Goal: Navigation & Orientation: Find specific page/section

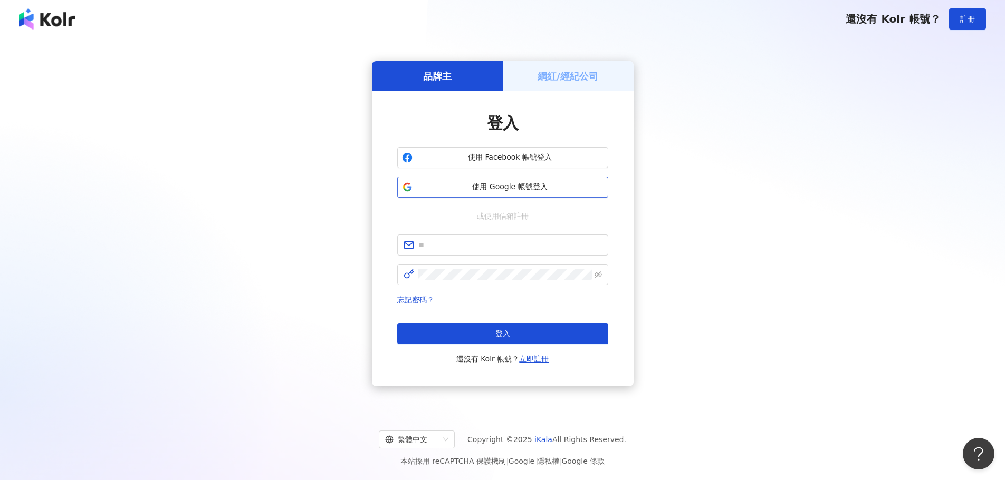
click at [426, 187] on span "使用 Google 帳號登入" at bounding box center [510, 187] width 187 height 11
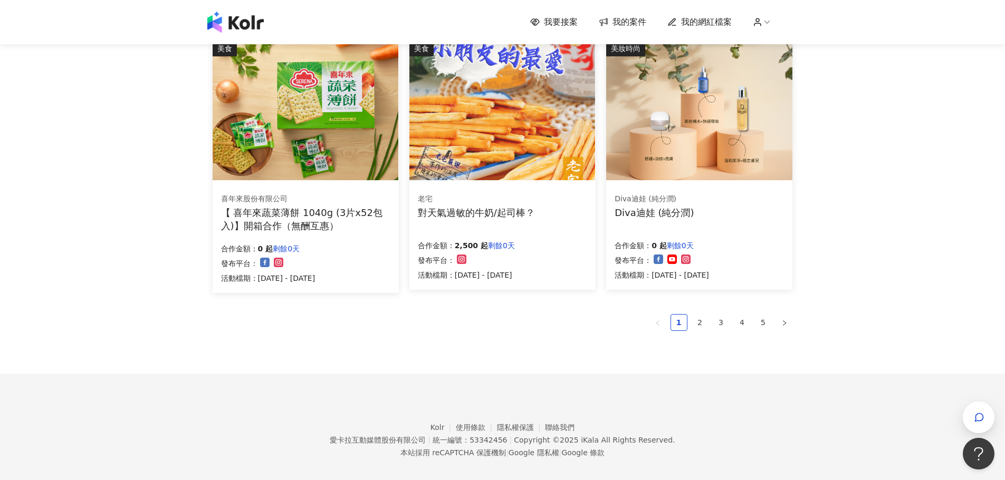
scroll to position [651, 0]
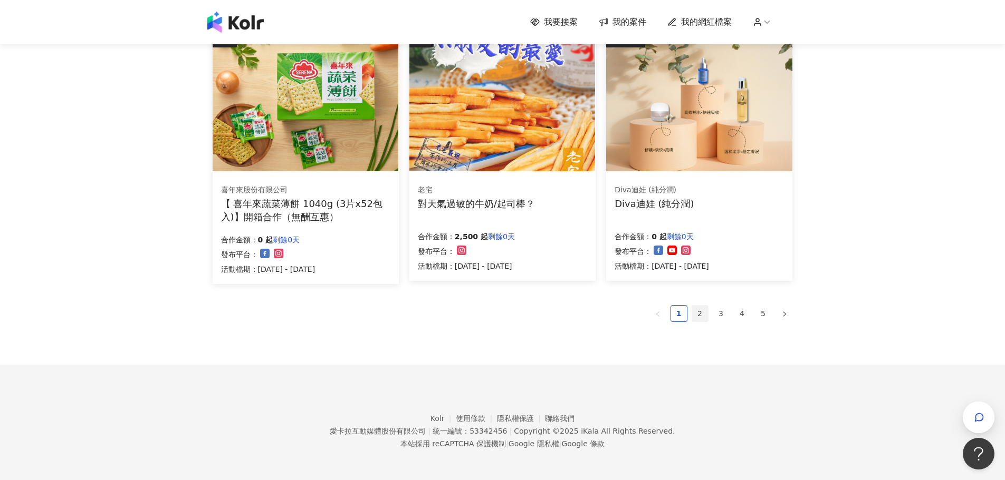
click at [697, 307] on link "2" at bounding box center [700, 314] width 16 height 16
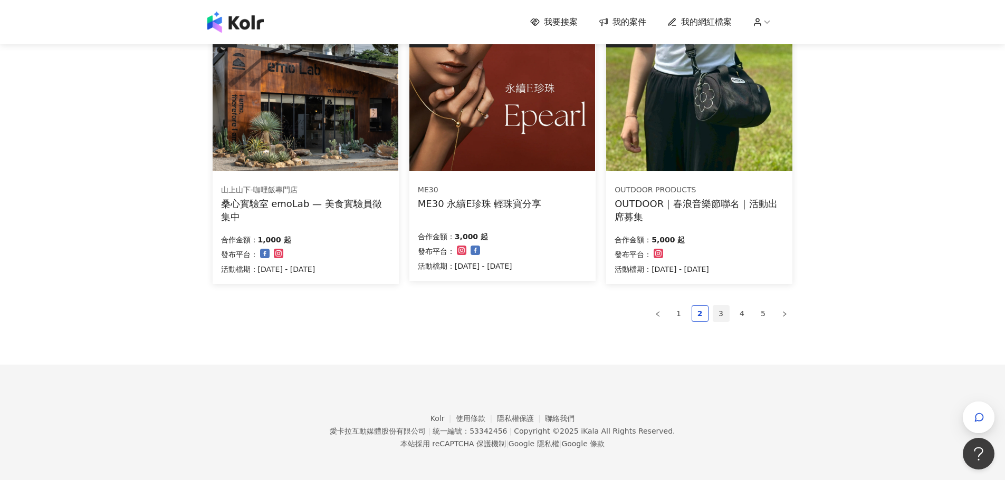
click at [716, 313] on link "3" at bounding box center [721, 314] width 16 height 16
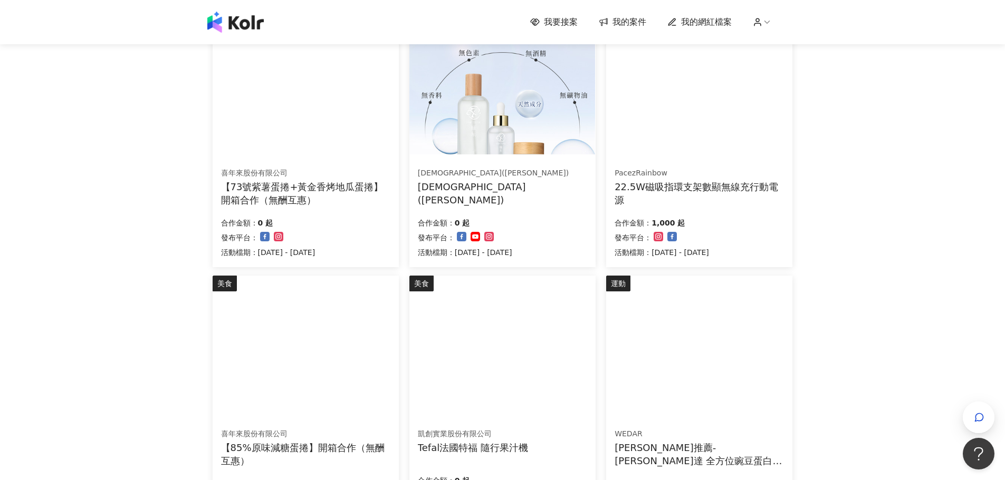
scroll to position [580, 0]
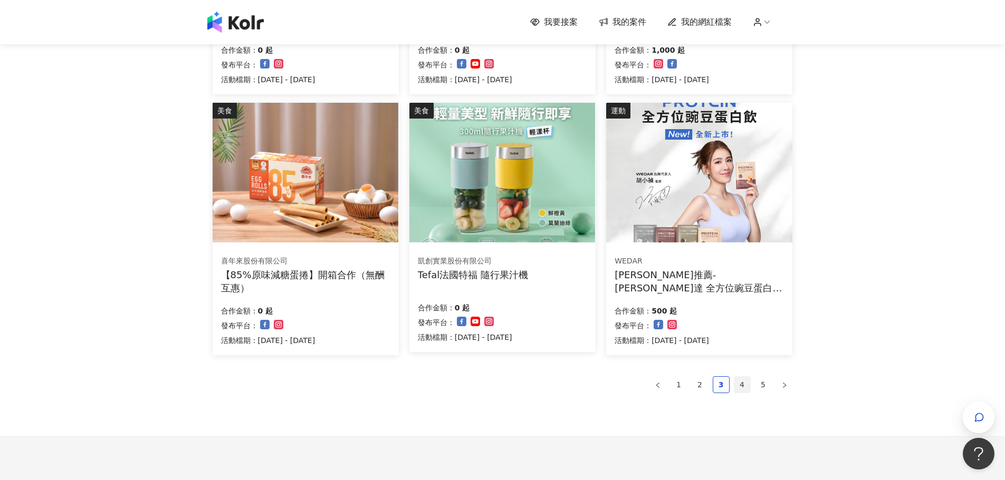
click at [745, 386] on link "4" at bounding box center [742, 385] width 16 height 16
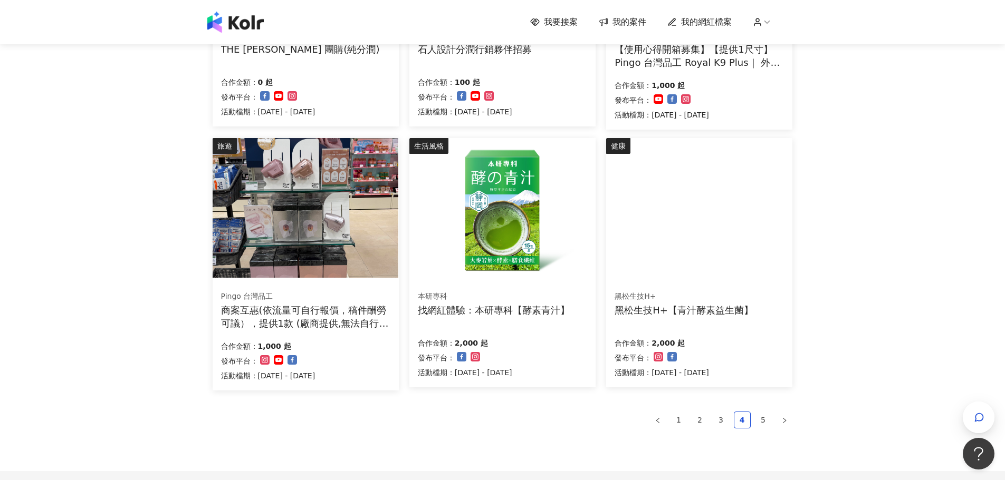
scroll to position [633, 0]
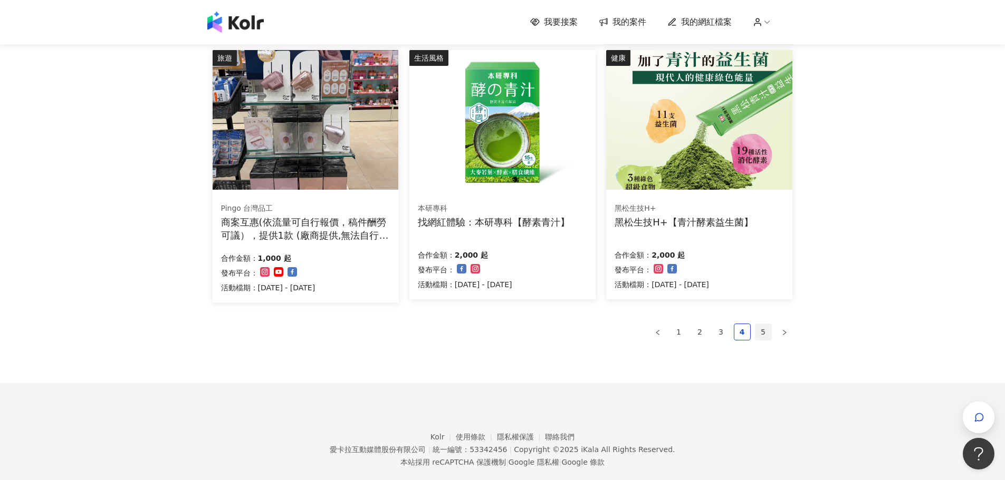
click at [760, 333] on link "5" at bounding box center [763, 332] width 16 height 16
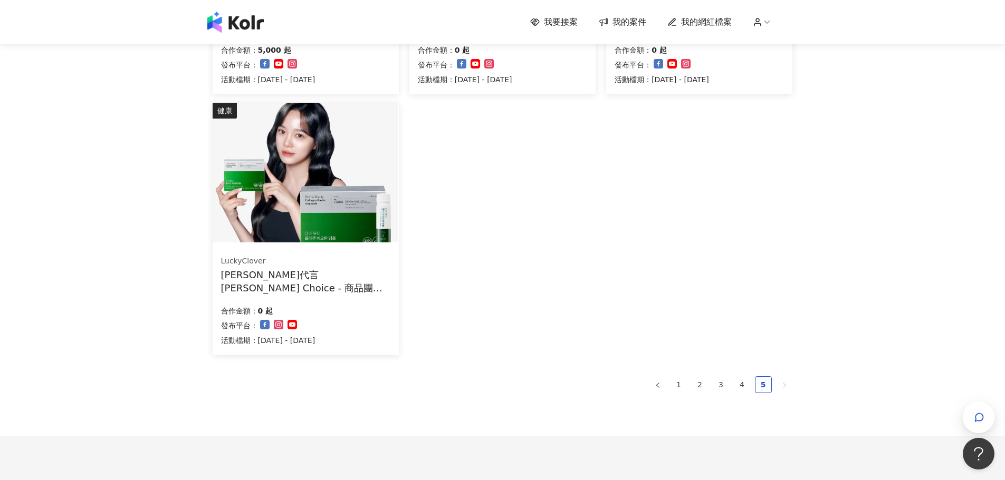
scroll to position [527, 0]
